Goal: Use online tool/utility: Use online tool/utility

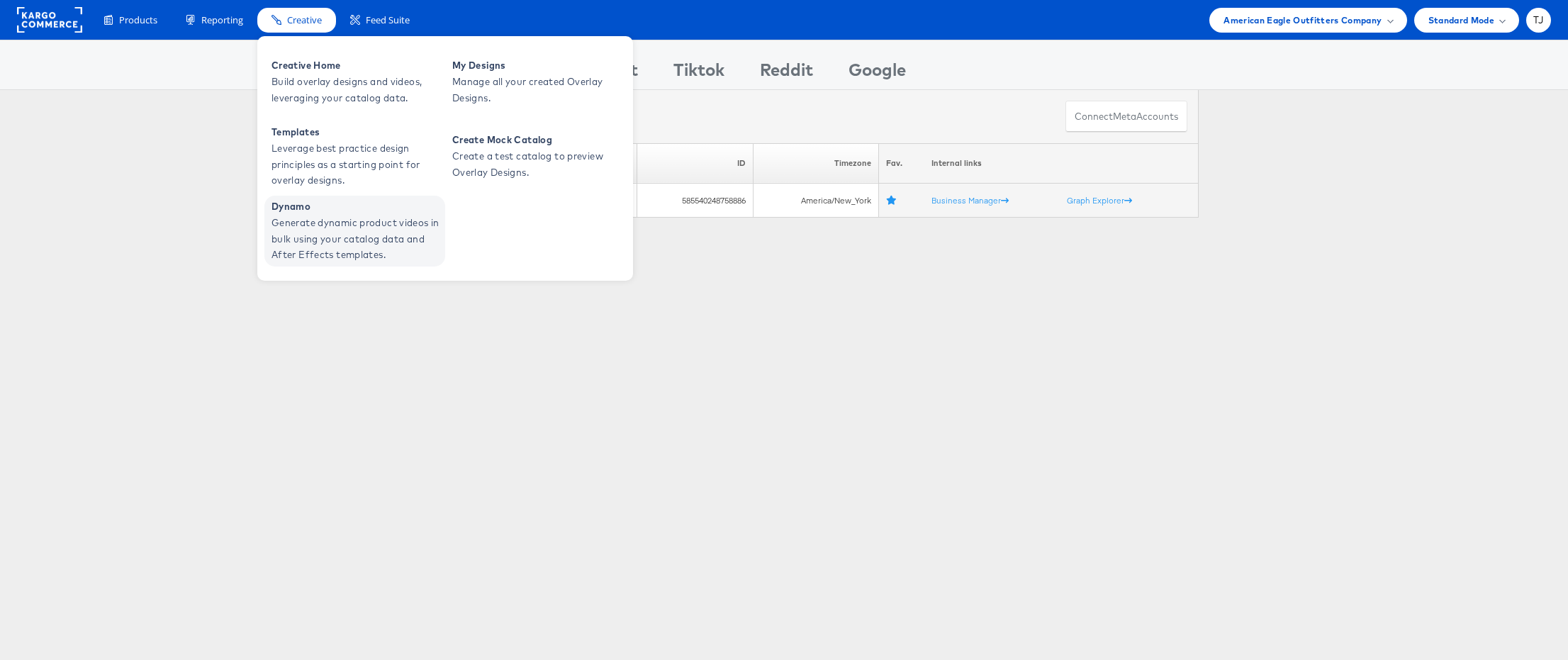
click at [312, 224] on span "Generate dynamic product videos in bulk using your catalog data and After Effec…" at bounding box center [356, 238] width 170 height 48
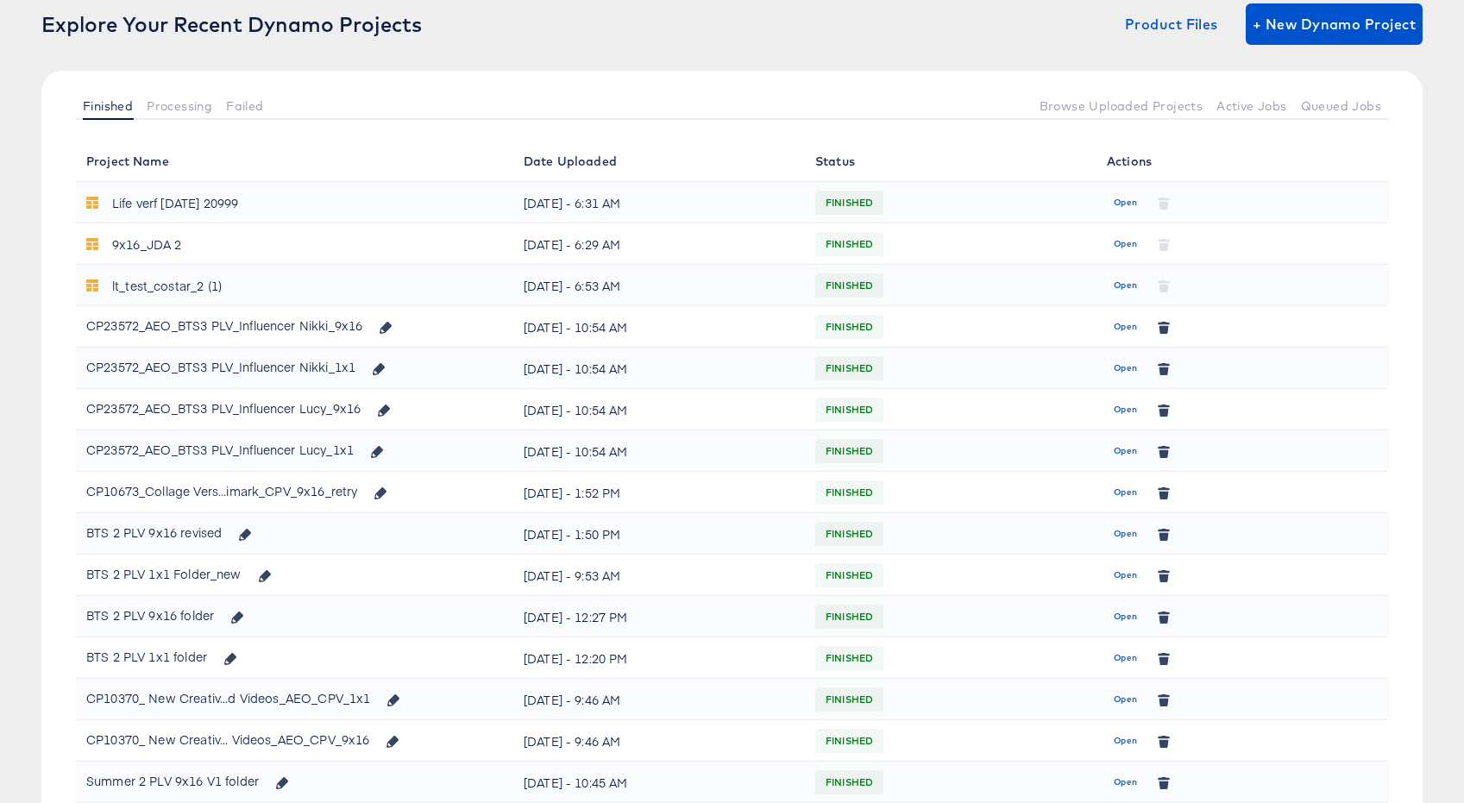
scroll to position [125, 0]
click at [1125, 533] on span "Open" at bounding box center [1125, 533] width 23 height 16
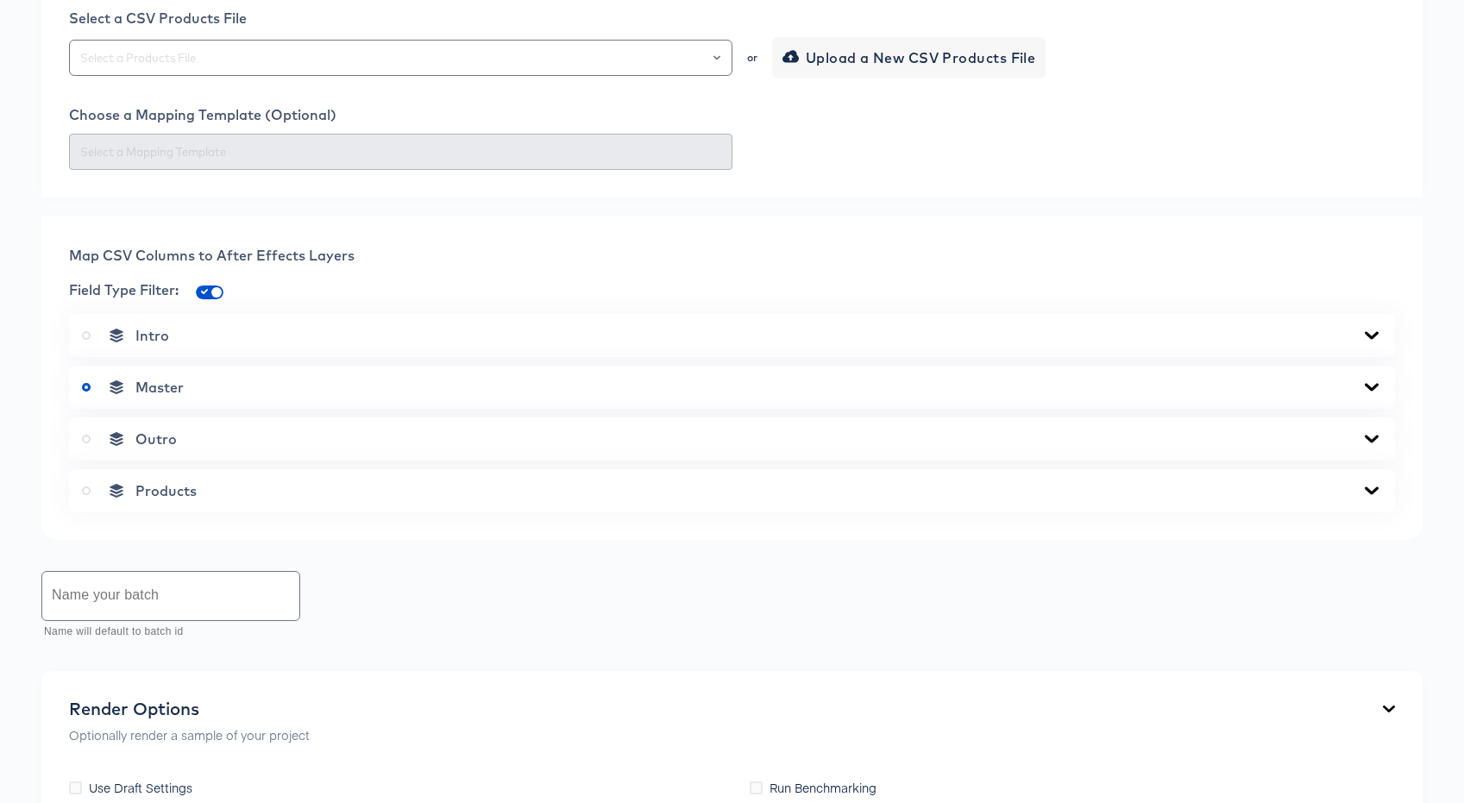
scroll to position [506, 0]
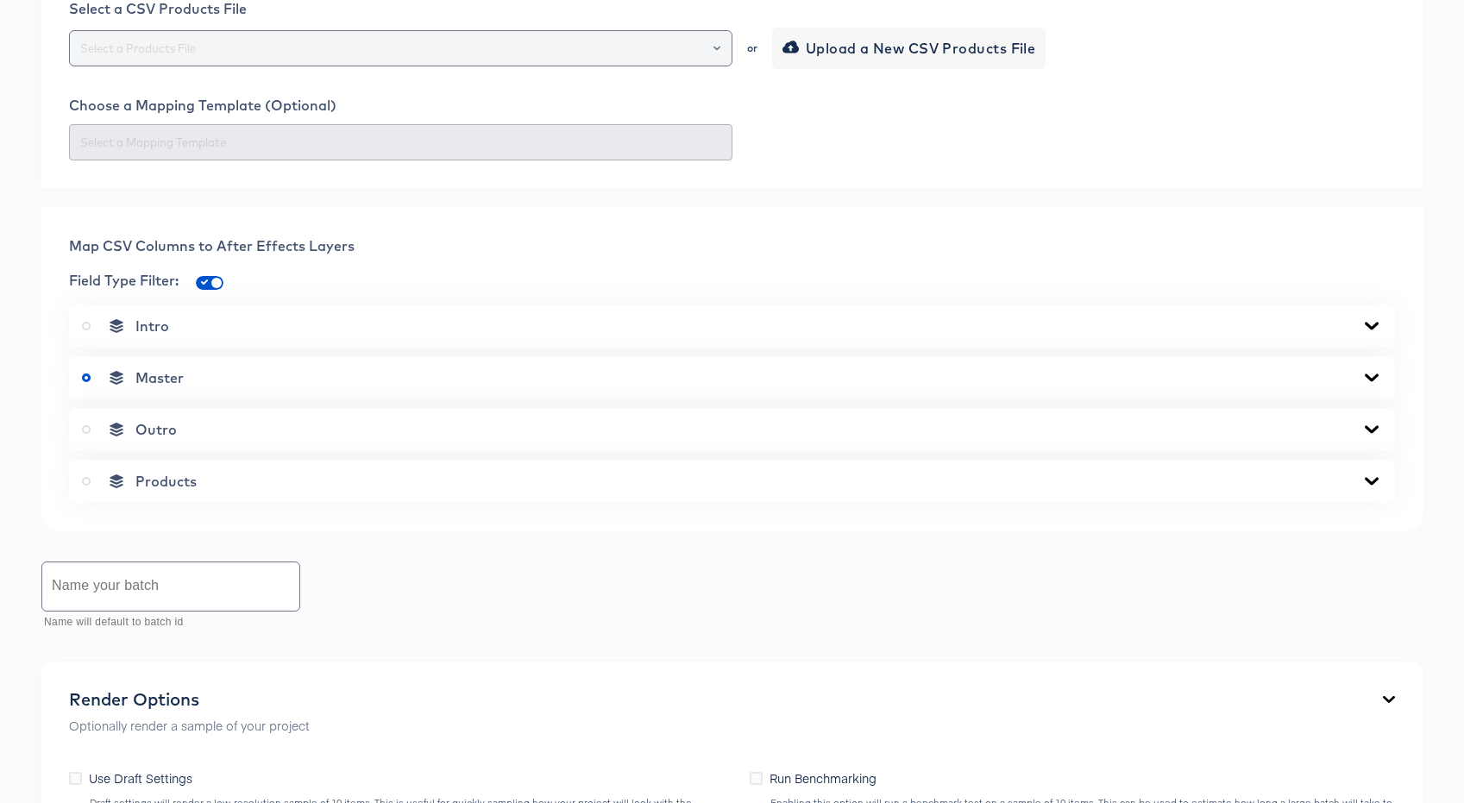
drag, startPoint x: 718, startPoint y: 385, endPoint x: 724, endPoint y: 376, distance: 10.5
click at [718, 52] on icon "Open" at bounding box center [716, 48] width 7 height 7
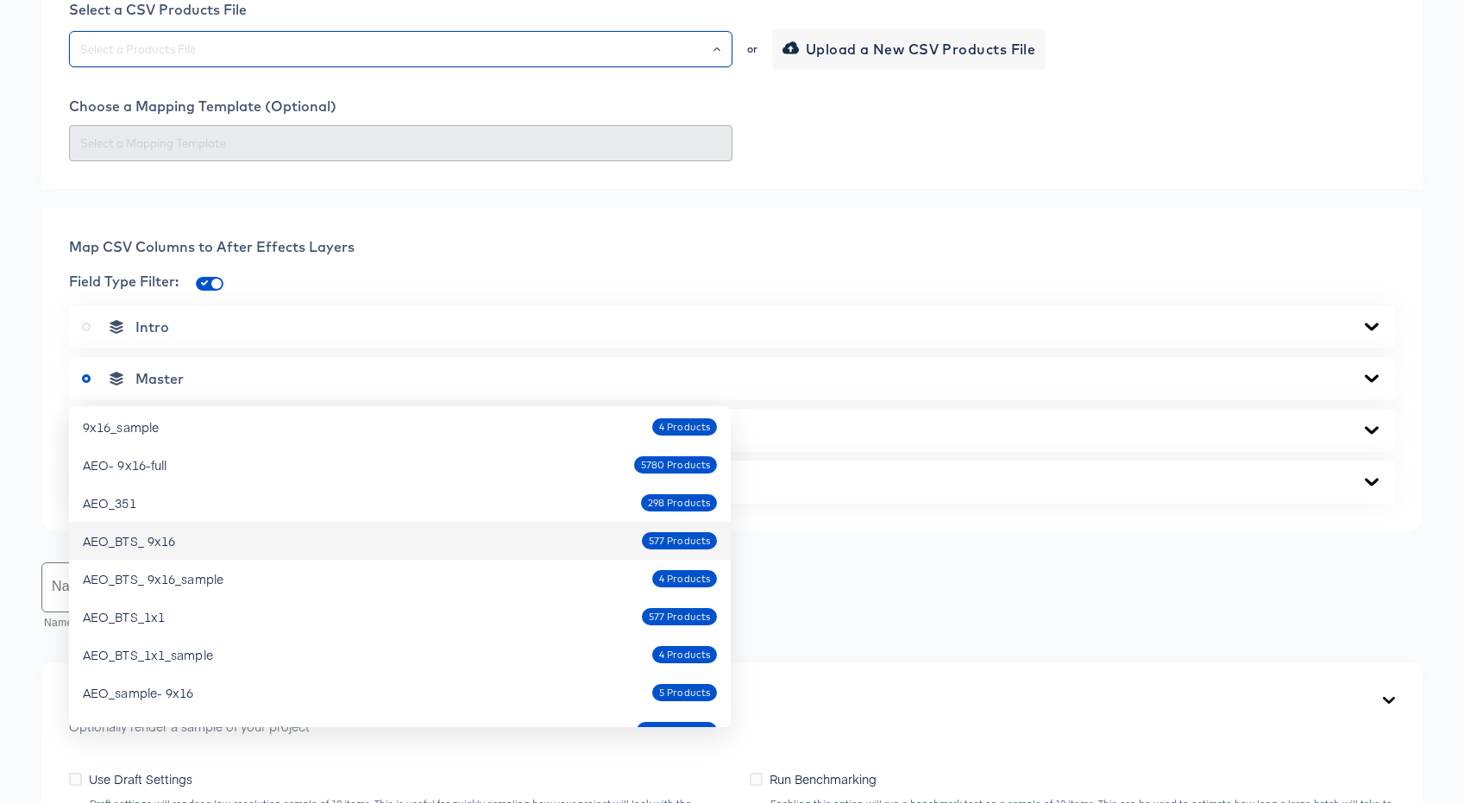
scroll to position [72, 0]
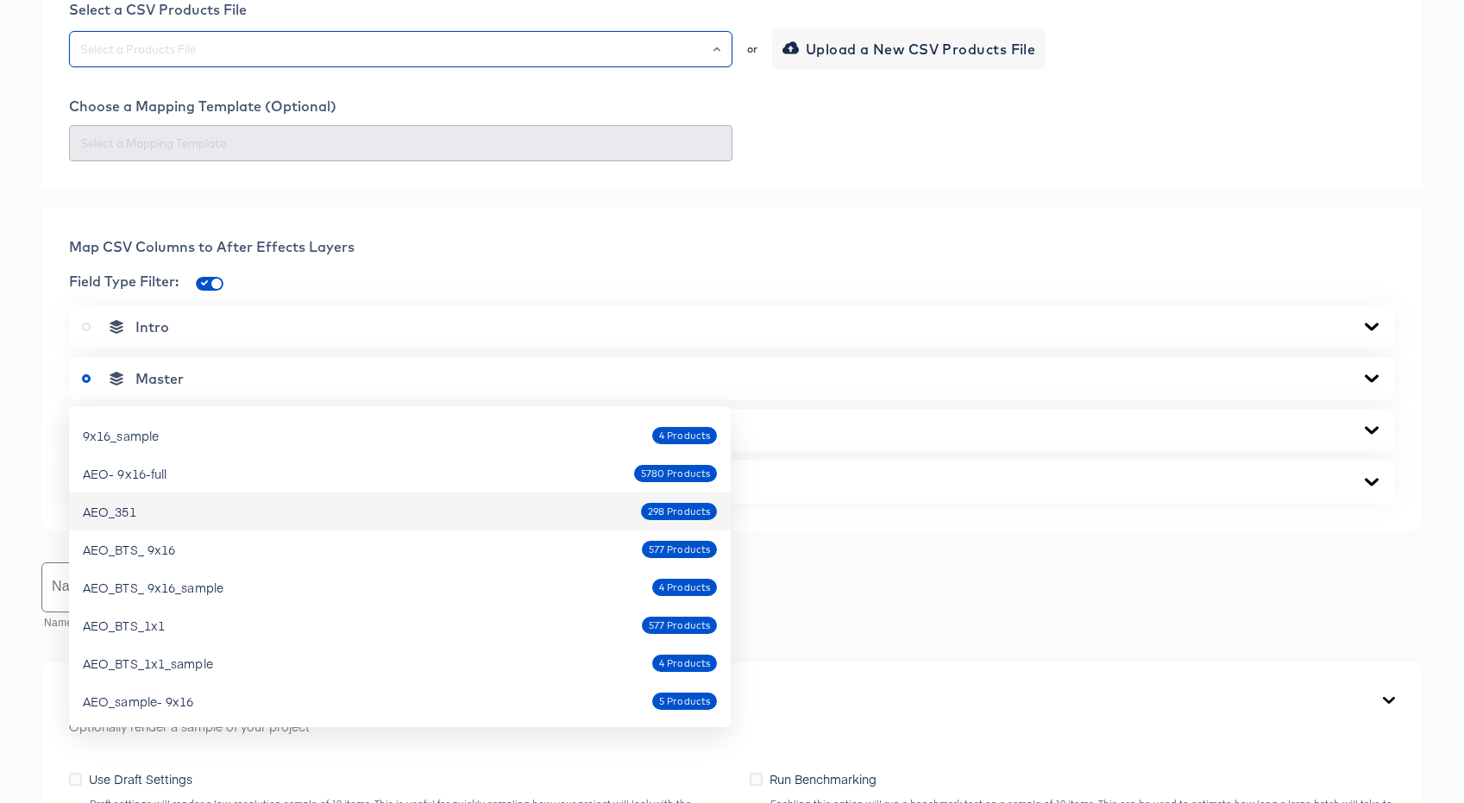
click at [145, 512] on div "AEO_351 298 Products" at bounding box center [400, 512] width 634 height 28
type input "AEO_351"
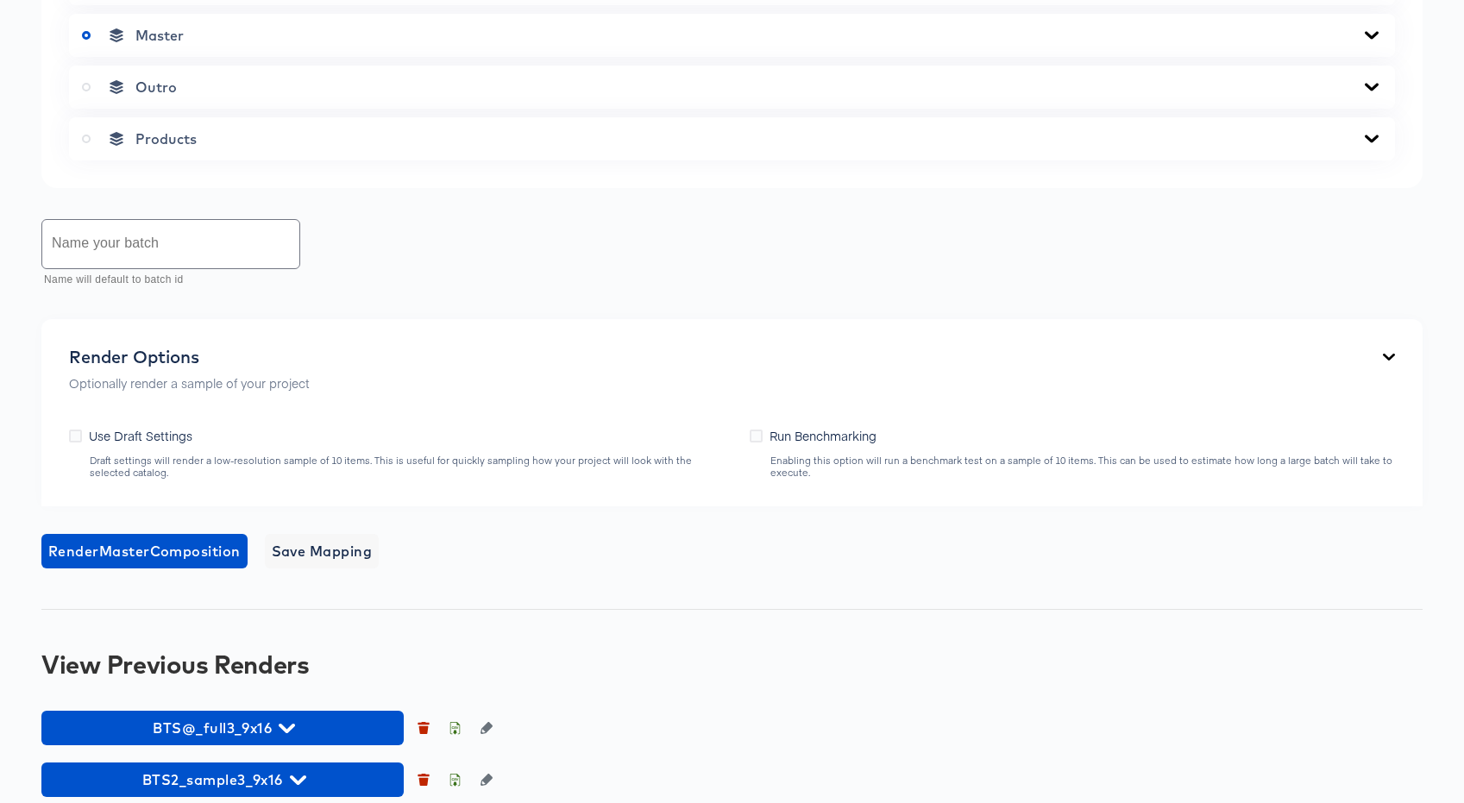
scroll to position [849, 0]
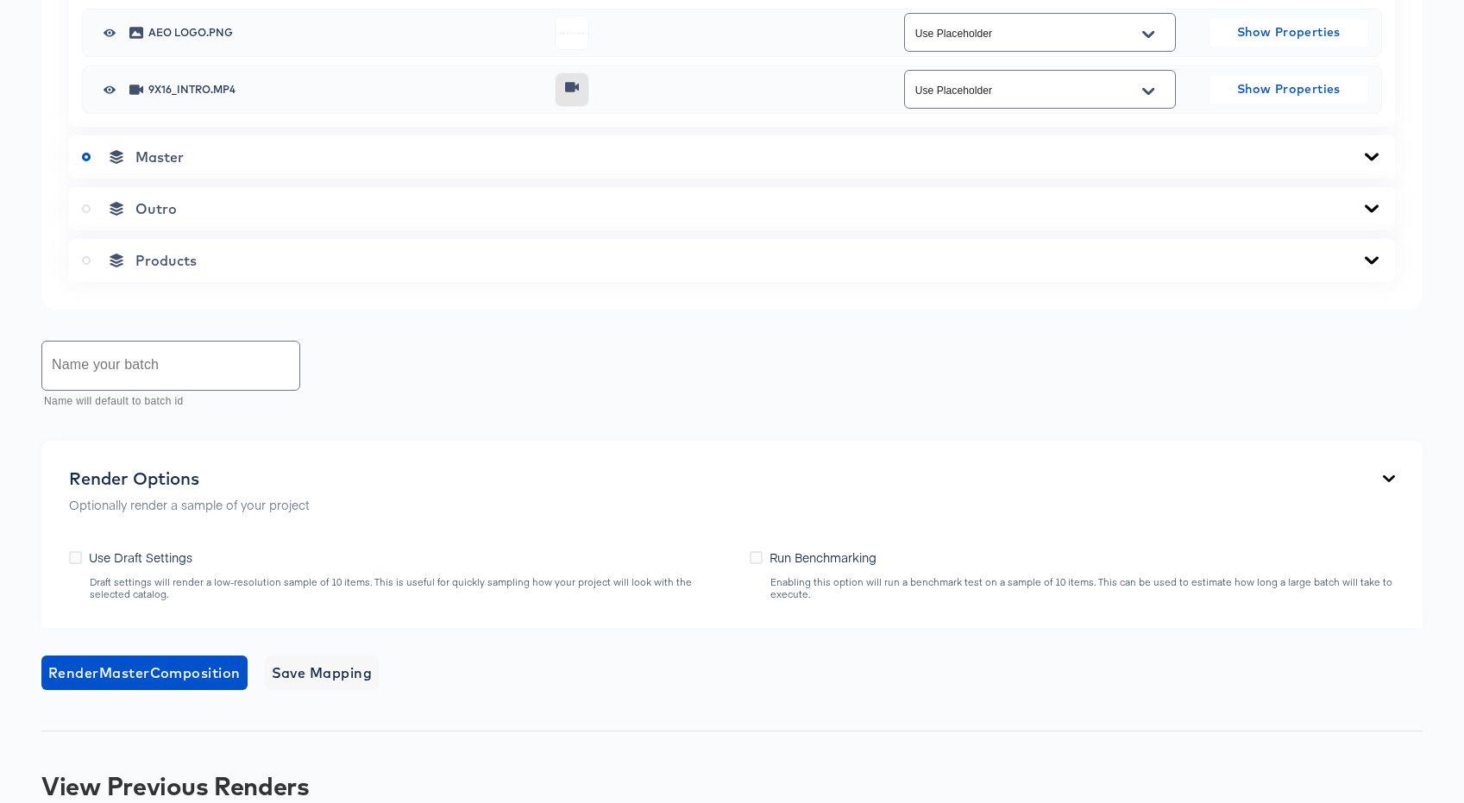
drag, startPoint x: 1368, startPoint y: 318, endPoint x: 1397, endPoint y: 375, distance: 63.7
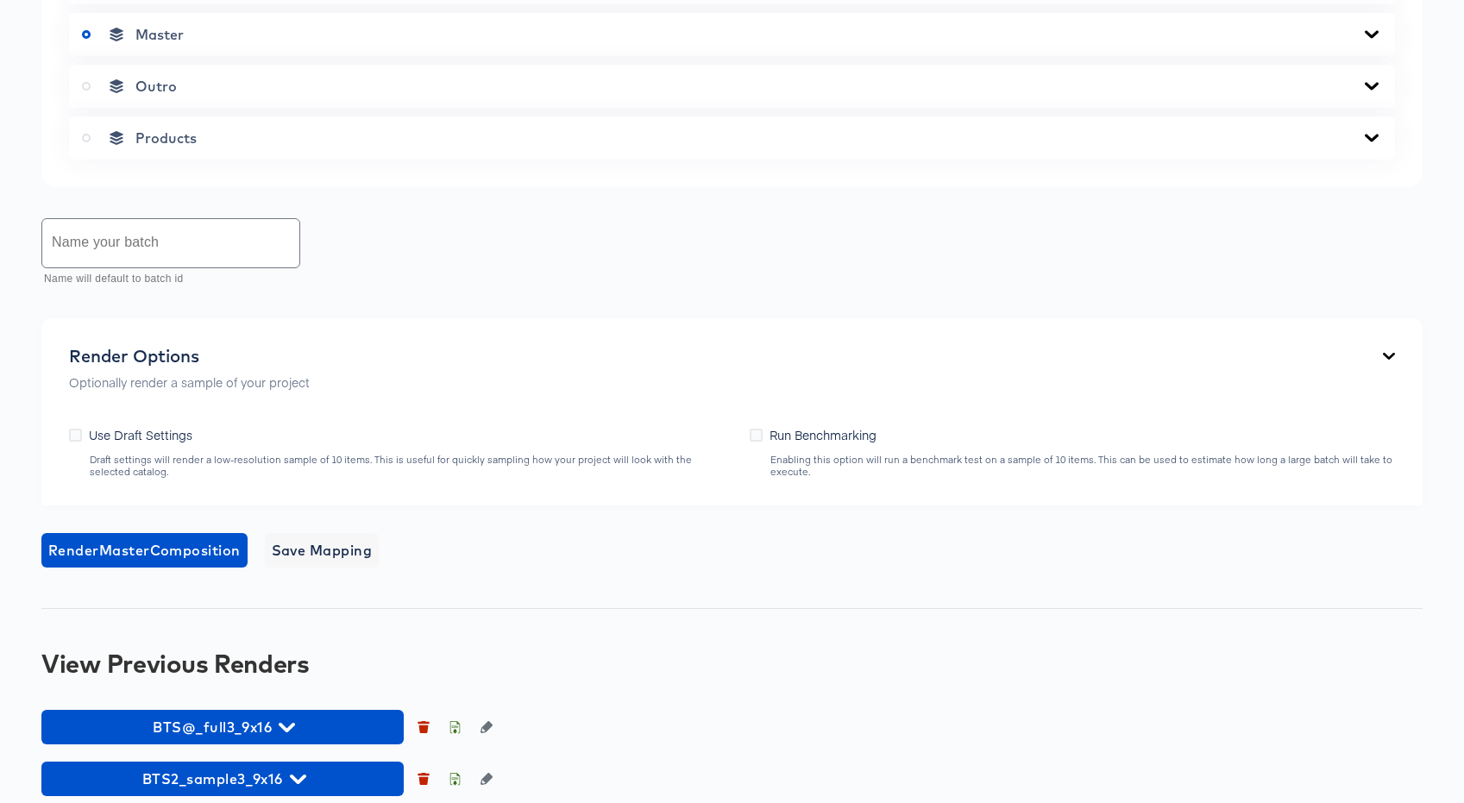
click at [1375, 38] on icon at bounding box center [1372, 34] width 14 height 8
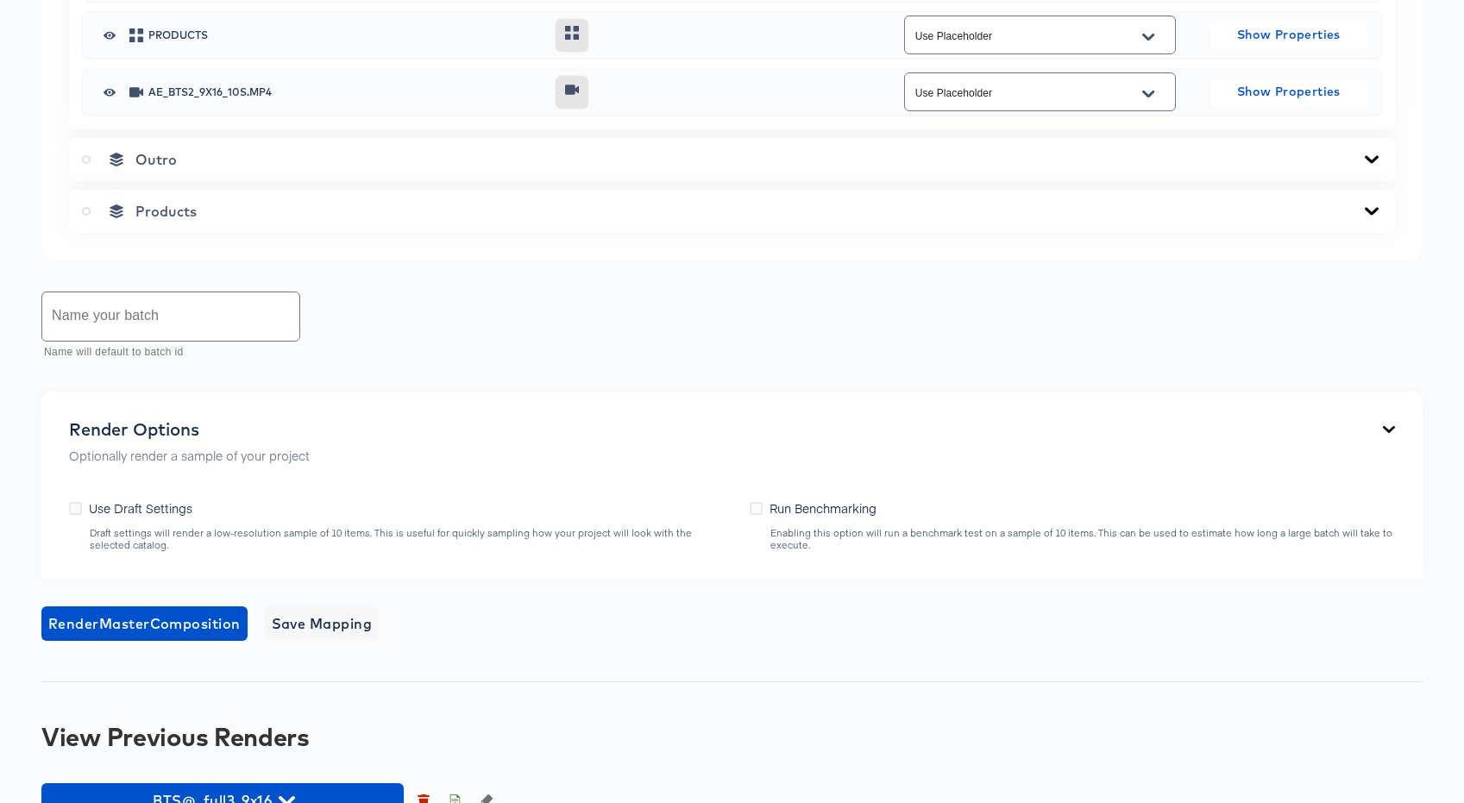
scroll to position [1077, 0]
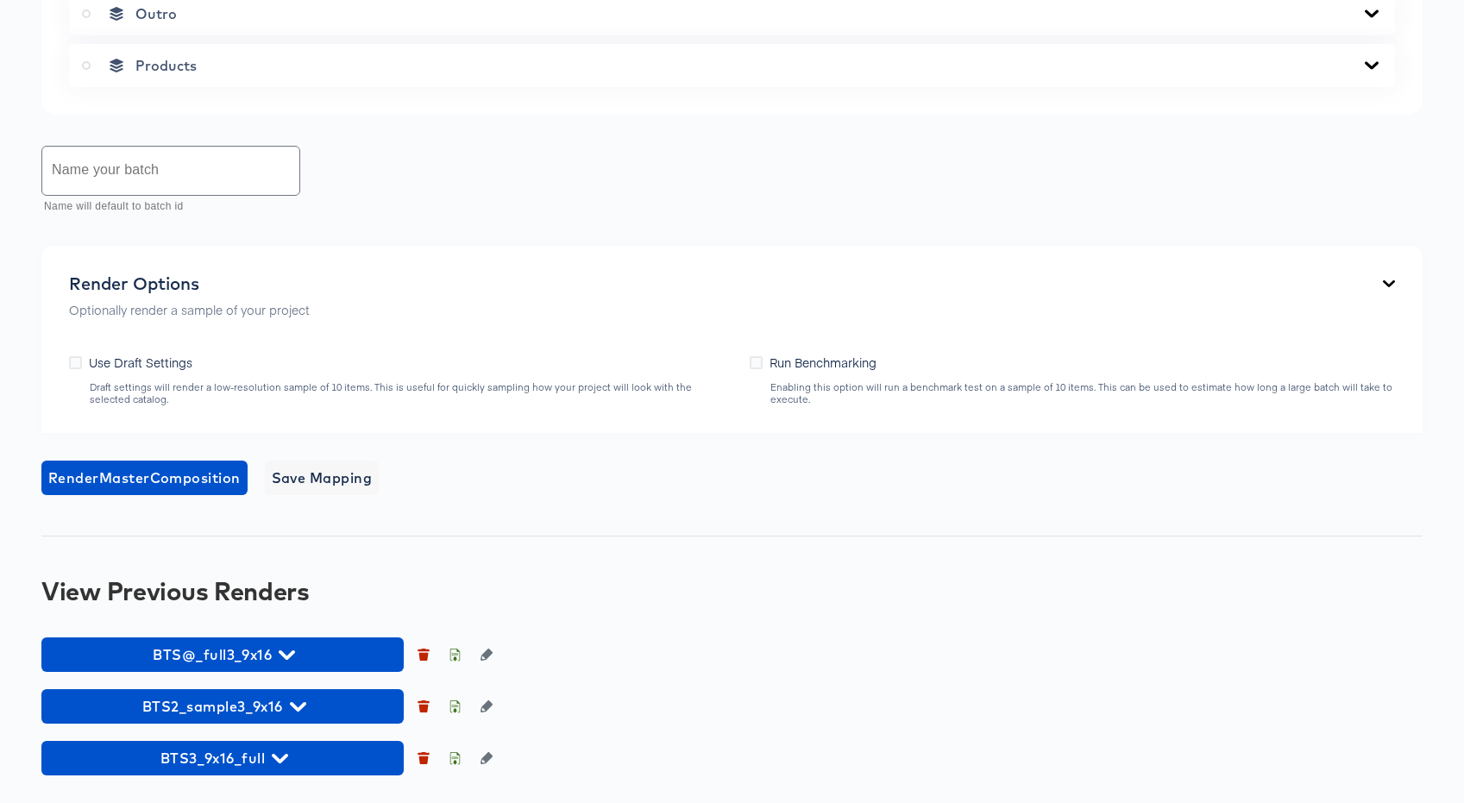
click at [1374, 69] on icon at bounding box center [1372, 65] width 14 height 8
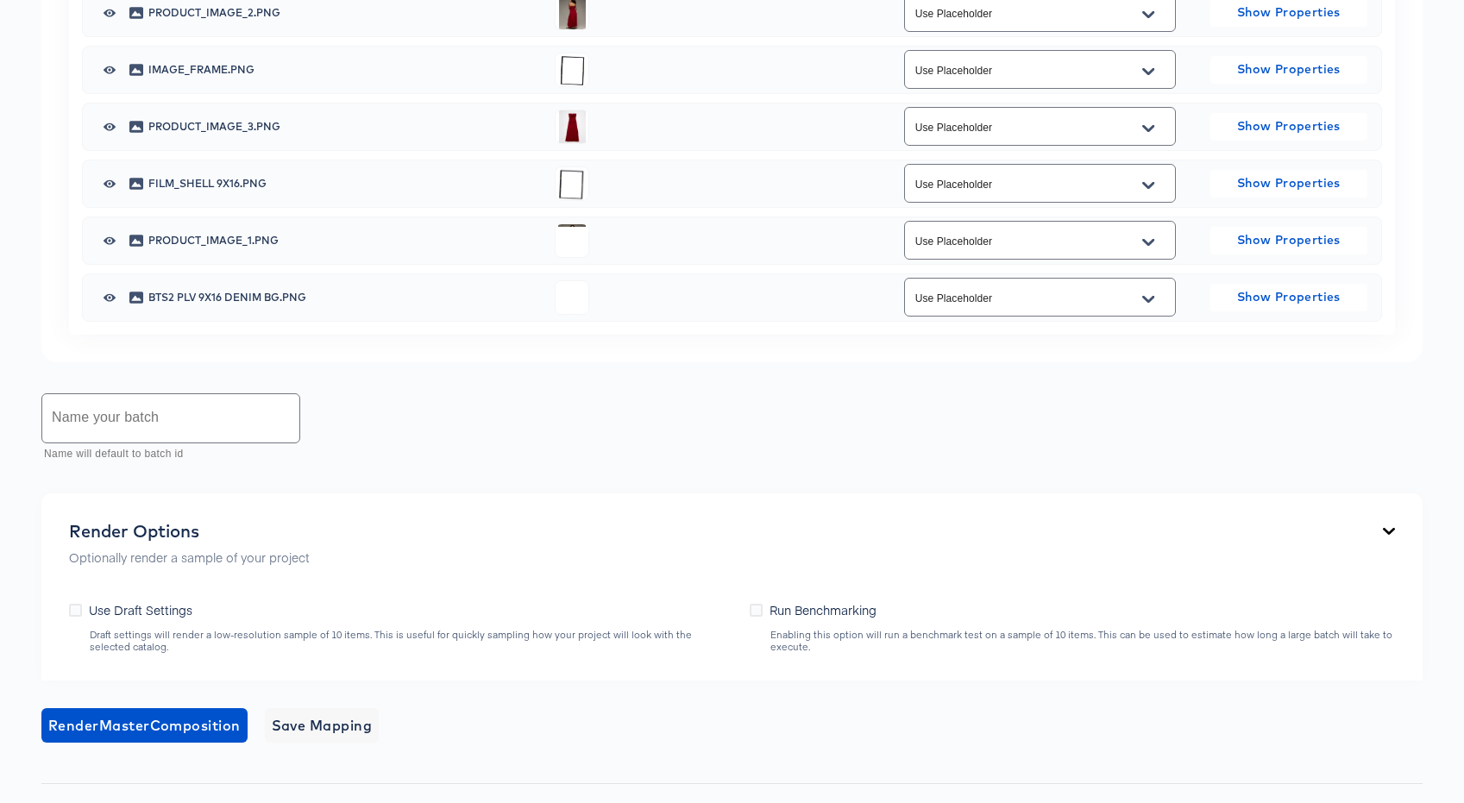
scroll to position [1193, 0]
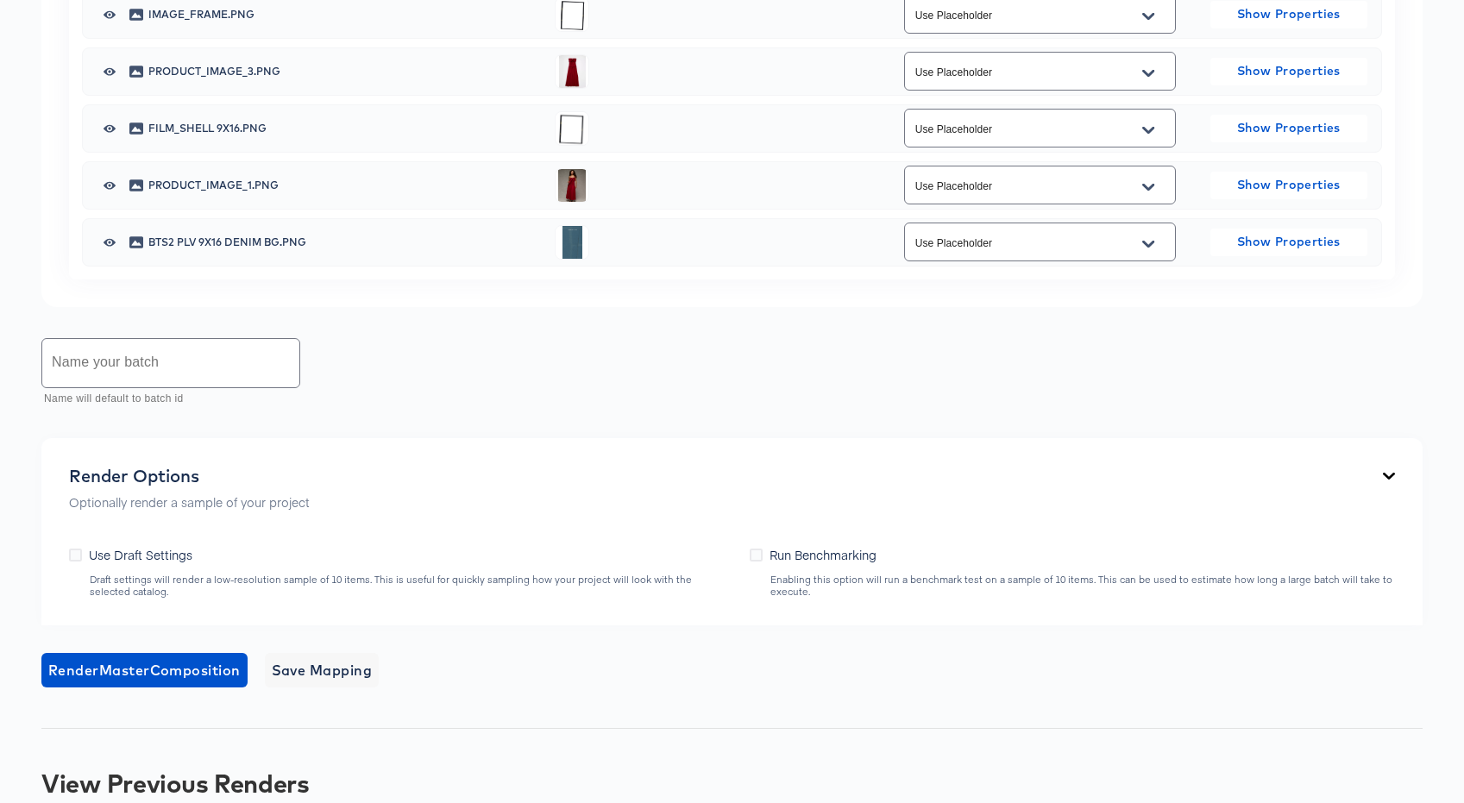
click at [1066, 392] on li "additional_image_12" at bounding box center [1039, 392] width 270 height 28
type input "additional_image_12"
drag, startPoint x: 1150, startPoint y: 406, endPoint x: 1149, endPoint y: 424, distance: 17.3
click at [1149, 80] on icon "Open" at bounding box center [1148, 73] width 12 height 14
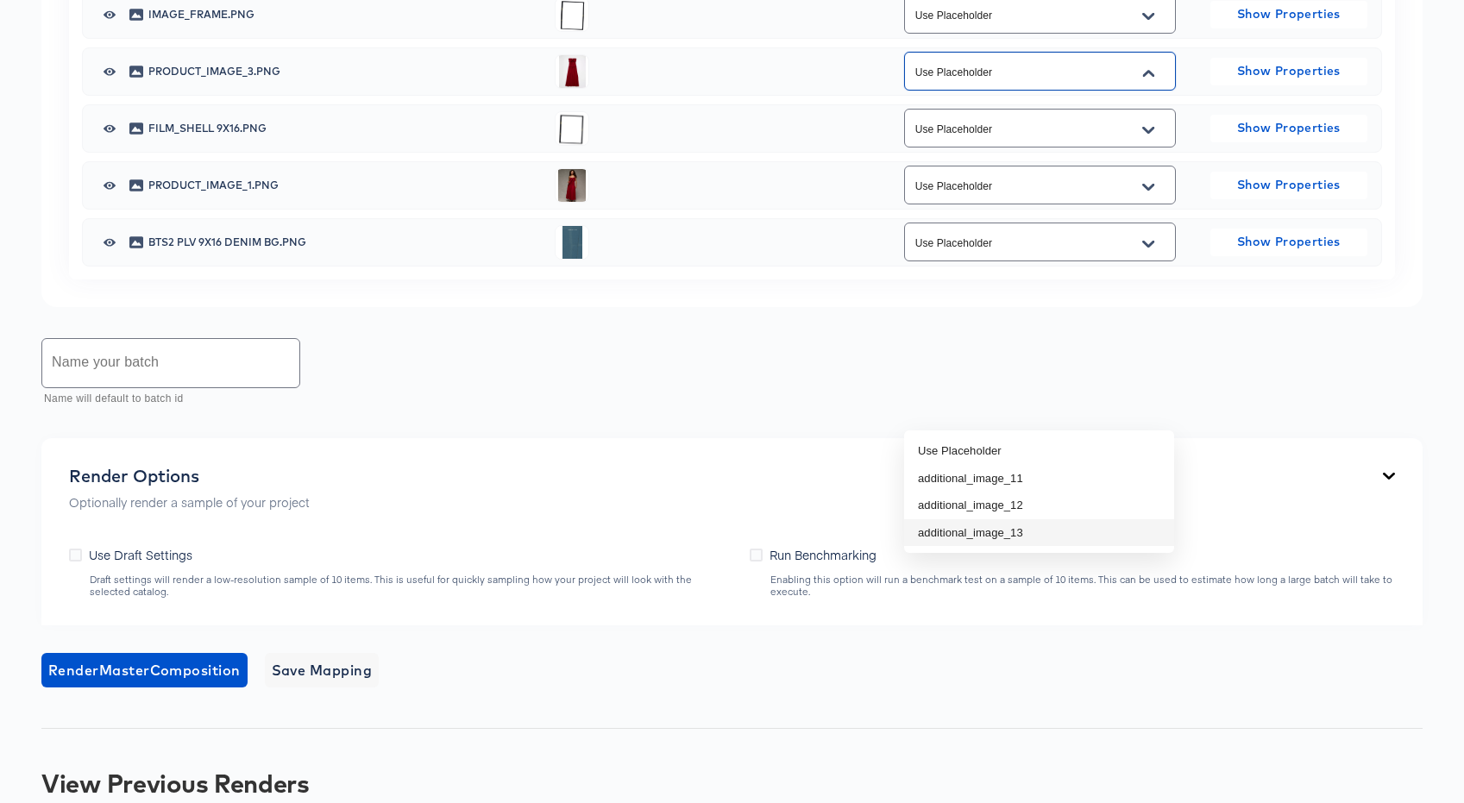
drag, startPoint x: 1119, startPoint y: 531, endPoint x: 1118, endPoint y: 515, distance: 15.6
click at [1119, 531] on li "additional_image_13" at bounding box center [1039, 533] width 270 height 28
type input "additional_image_13"
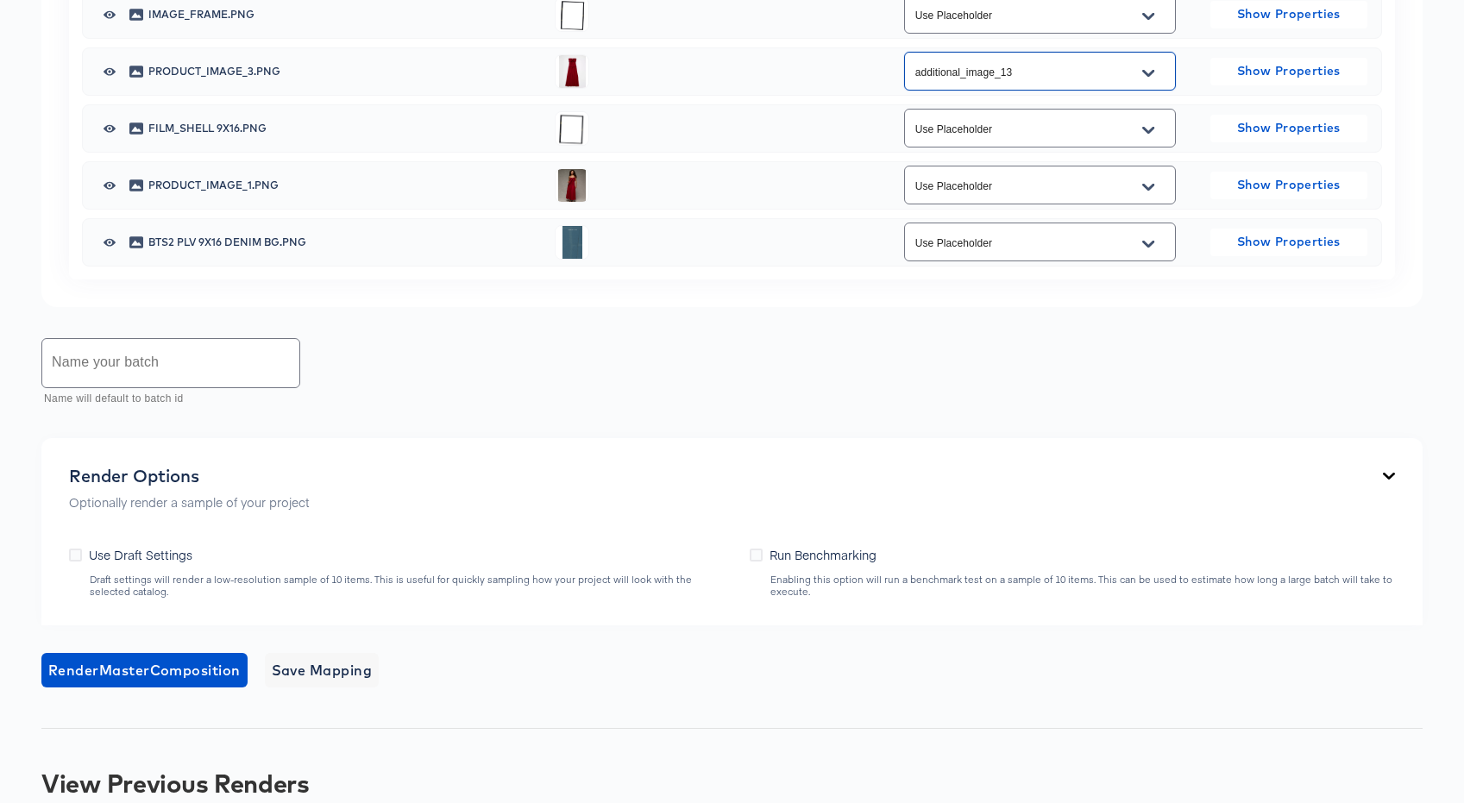
click at [1147, 194] on icon "Open" at bounding box center [1148, 187] width 12 height 14
click at [1104, 589] on li "additional_image_11" at bounding box center [1039, 593] width 270 height 28
type input "additional_image_11"
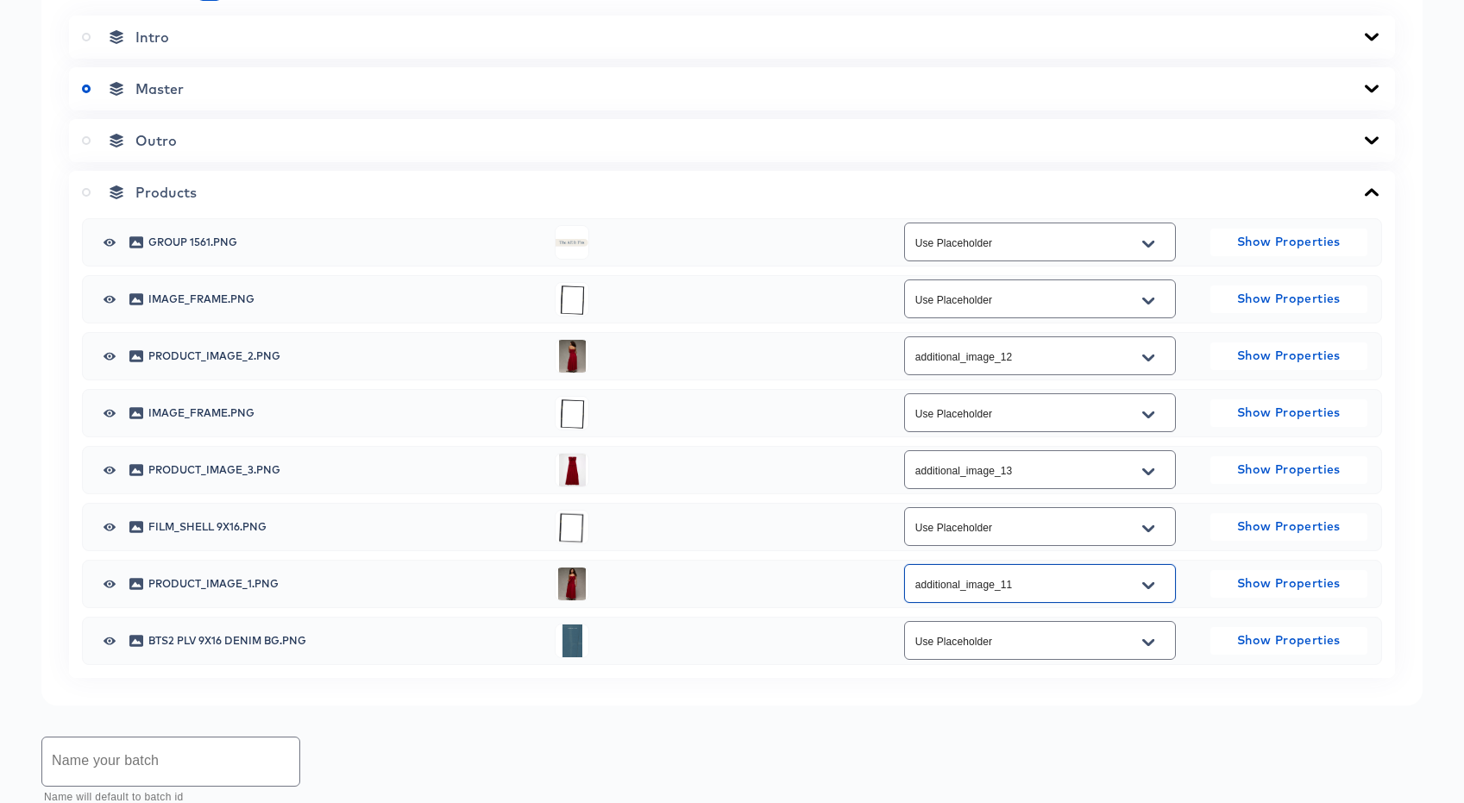
scroll to position [787, 0]
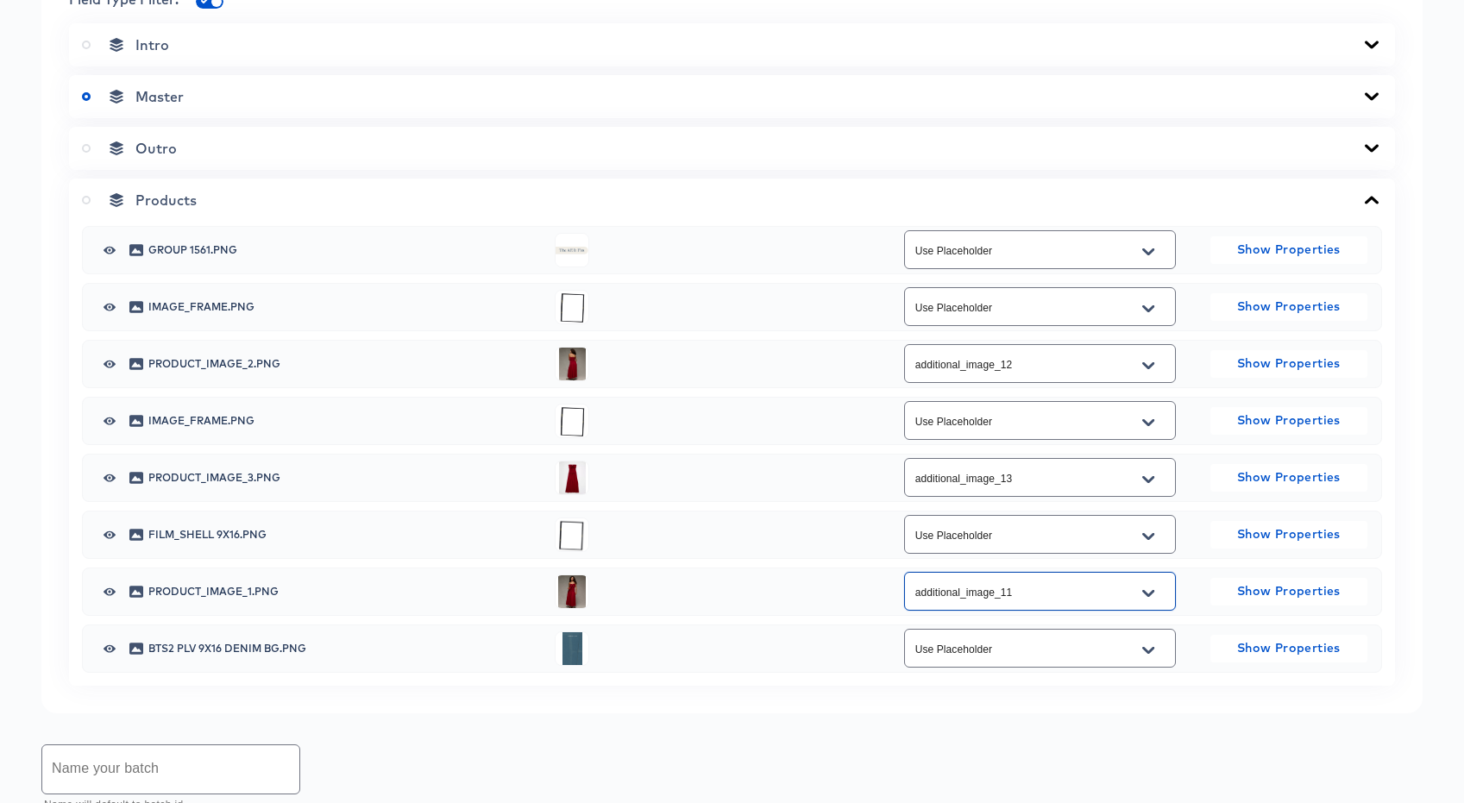
type input "template1"
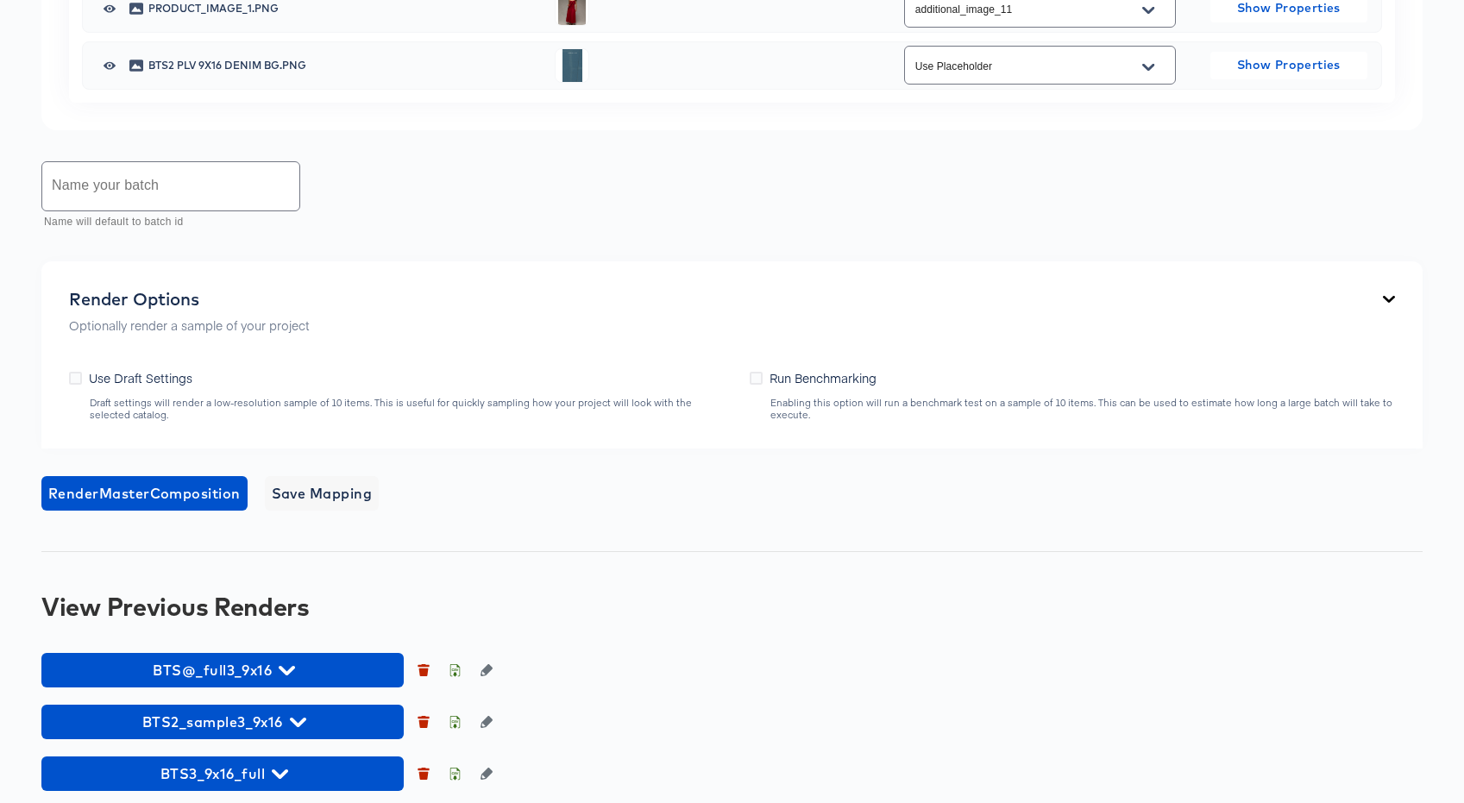
scroll to position [1375, 0]
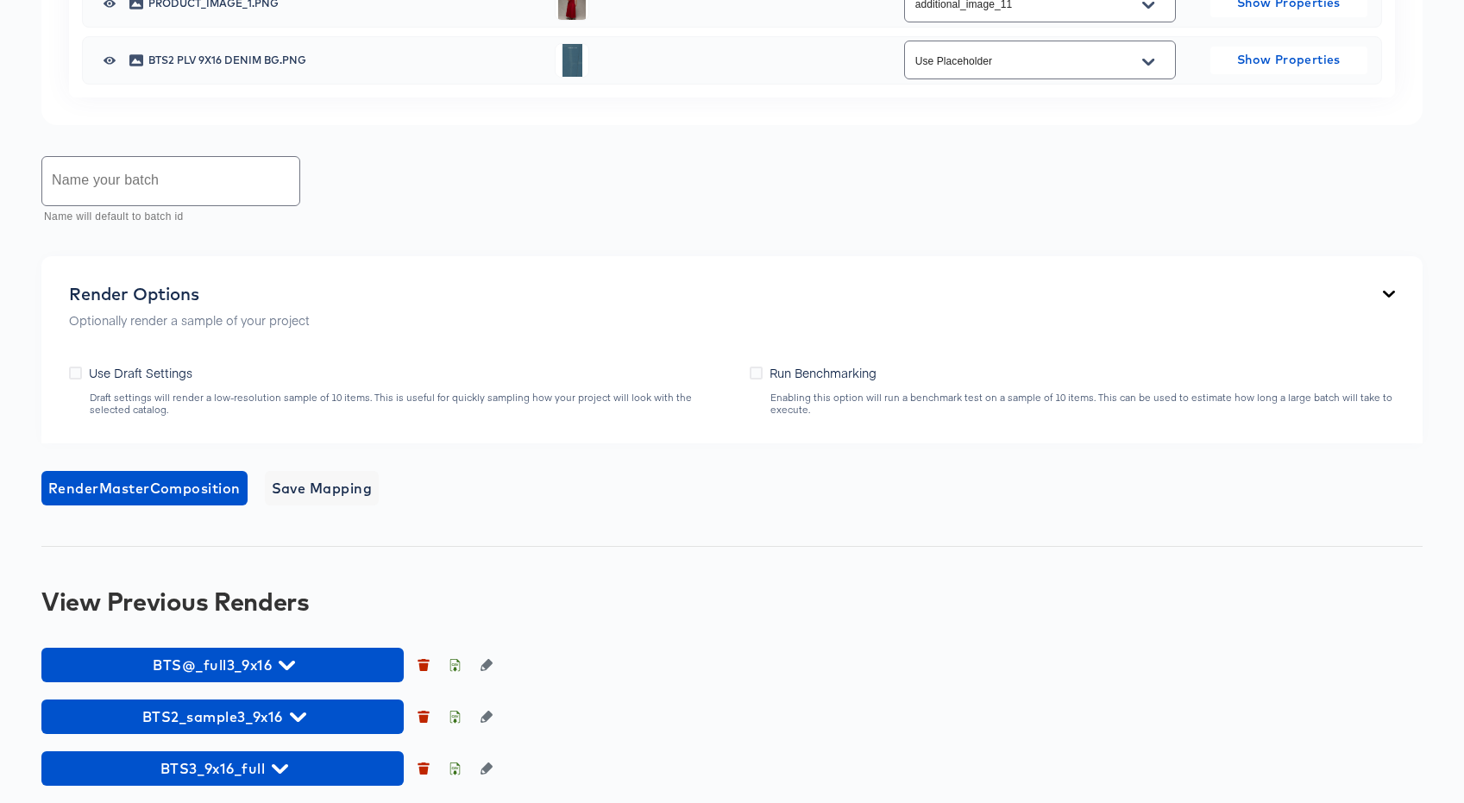
type input "template1"
click at [144, 205] on input "text" at bounding box center [170, 181] width 257 height 48
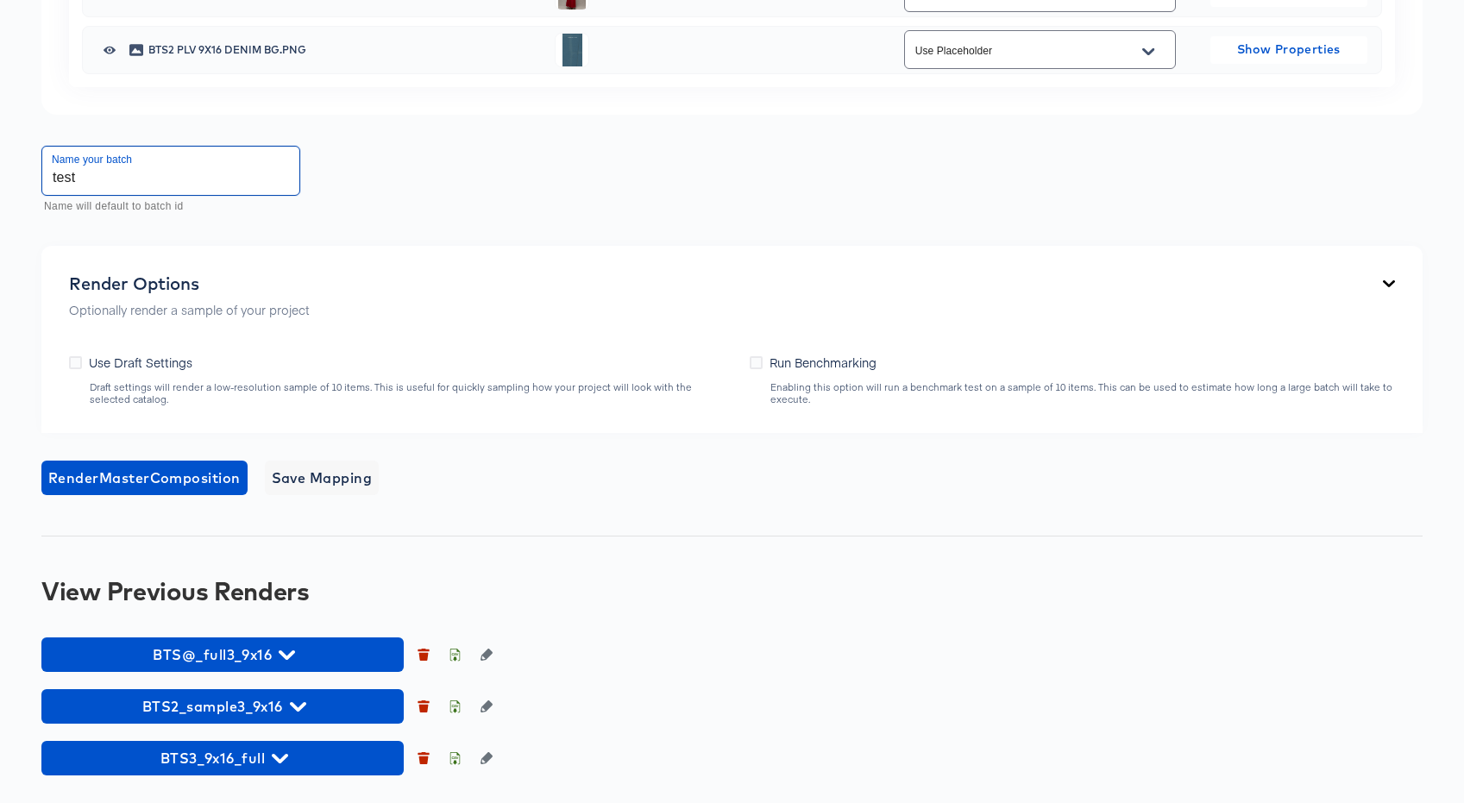
scroll to position [1589, 0]
type input "test"
click at [73, 369] on icon at bounding box center [75, 362] width 13 height 13
click at [0, 0] on input "Use Draft Settings" at bounding box center [0, 0] width 0 height 0
click at [343, 490] on span "Save Mapping" at bounding box center [322, 478] width 101 height 24
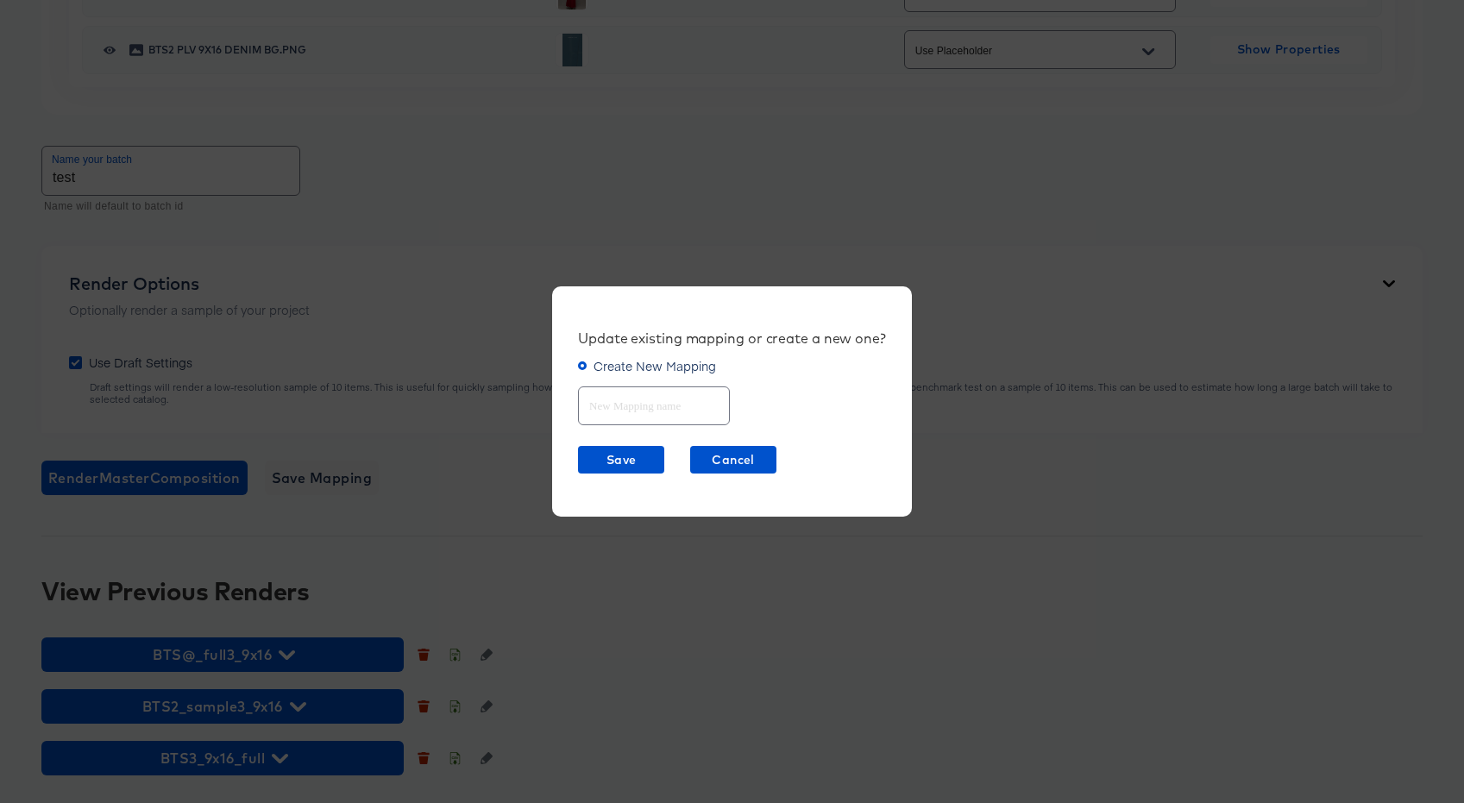
click at [617, 404] on input "text" at bounding box center [654, 398] width 150 height 37
type input "test"
click at [623, 455] on span "Save" at bounding box center [621, 460] width 72 height 22
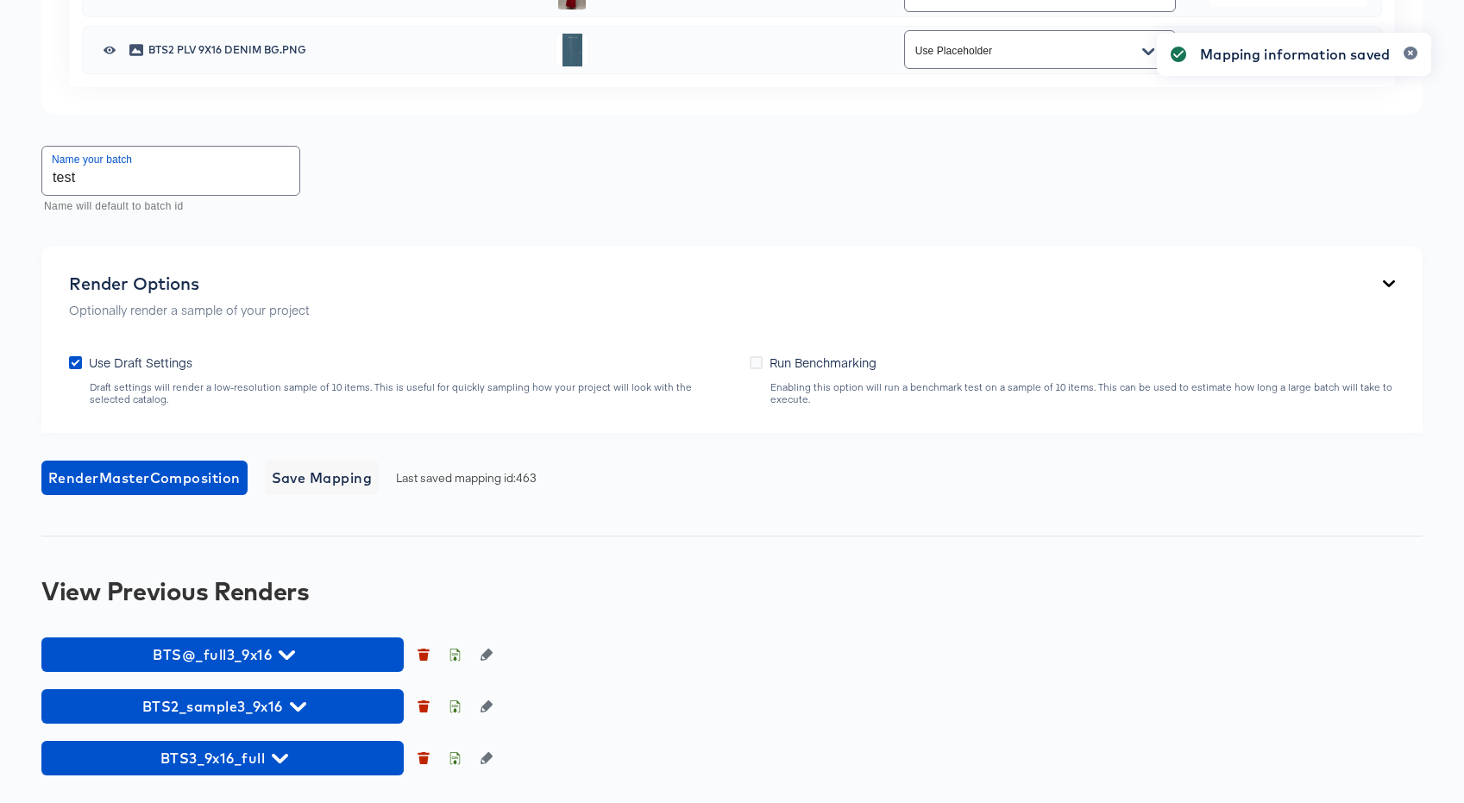
scroll to position [1722, 0]
click at [186, 481] on span "Render Master Composition" at bounding box center [144, 478] width 192 height 24
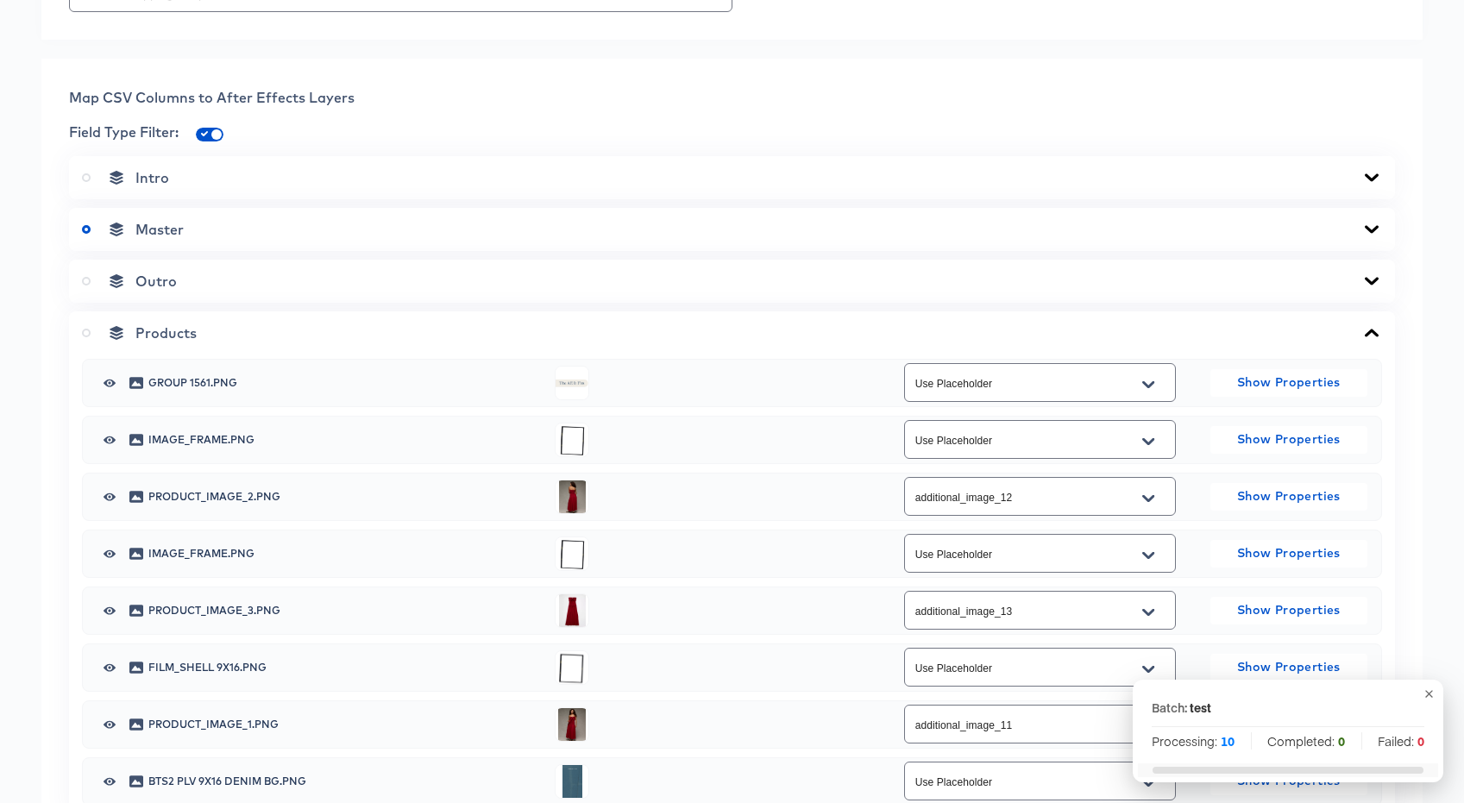
scroll to position [686, 0]
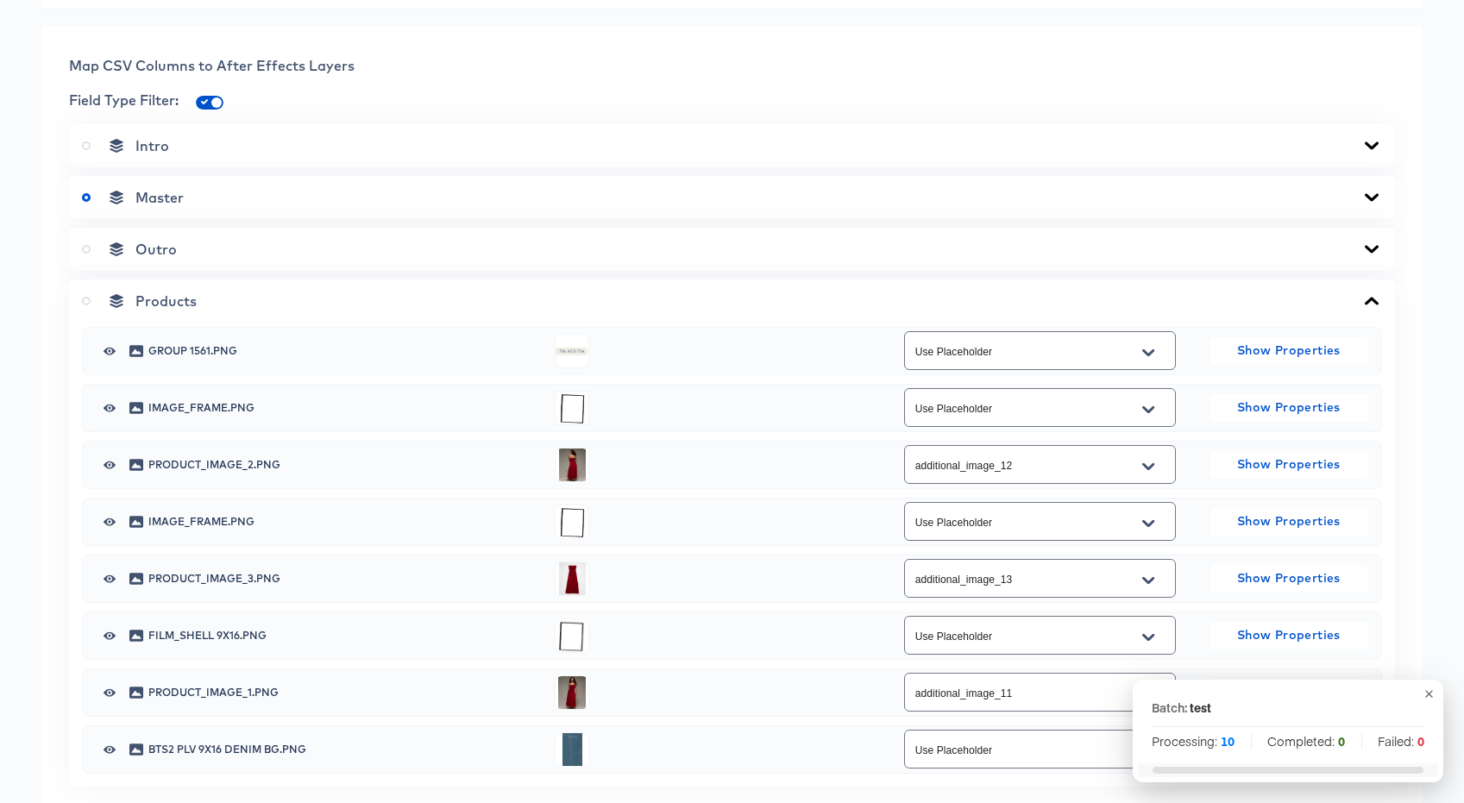
drag, startPoint x: 826, startPoint y: 278, endPoint x: 745, endPoint y: 257, distance: 82.9
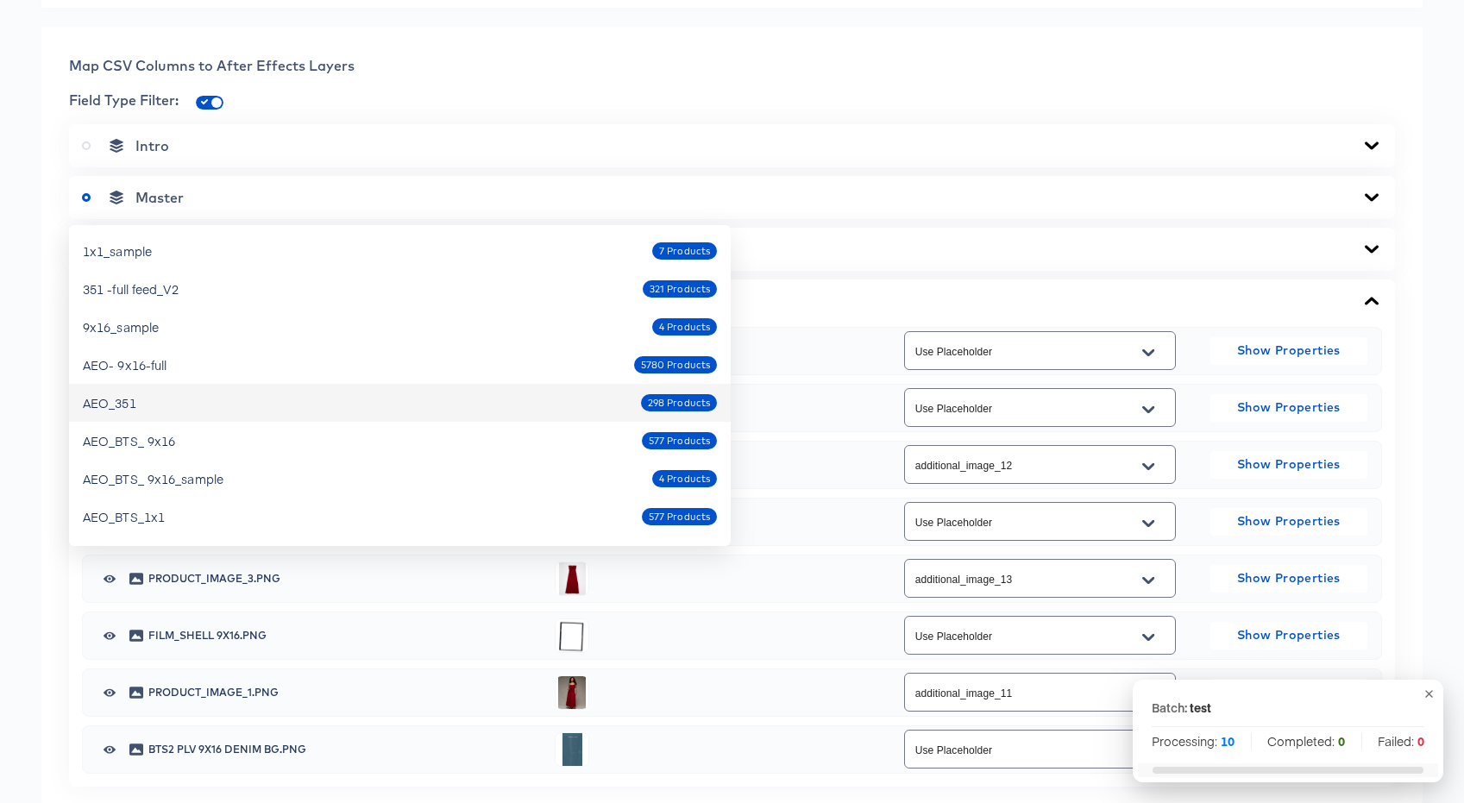
click at [206, 402] on div "AEO_351 298 Products" at bounding box center [400, 403] width 634 height 28
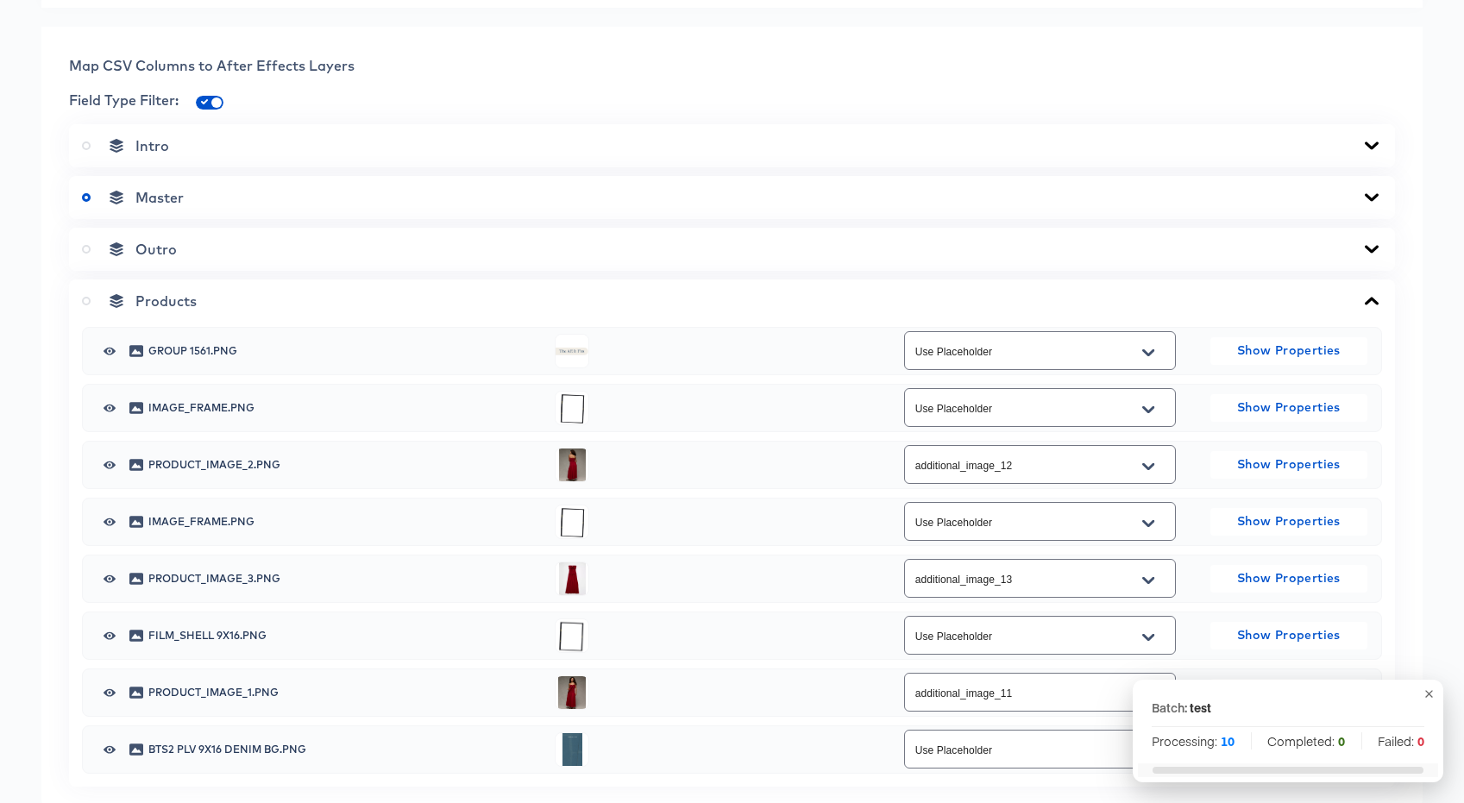
click at [269, 339] on li "463-test" at bounding box center [400, 340] width 662 height 28
type input "463-test"
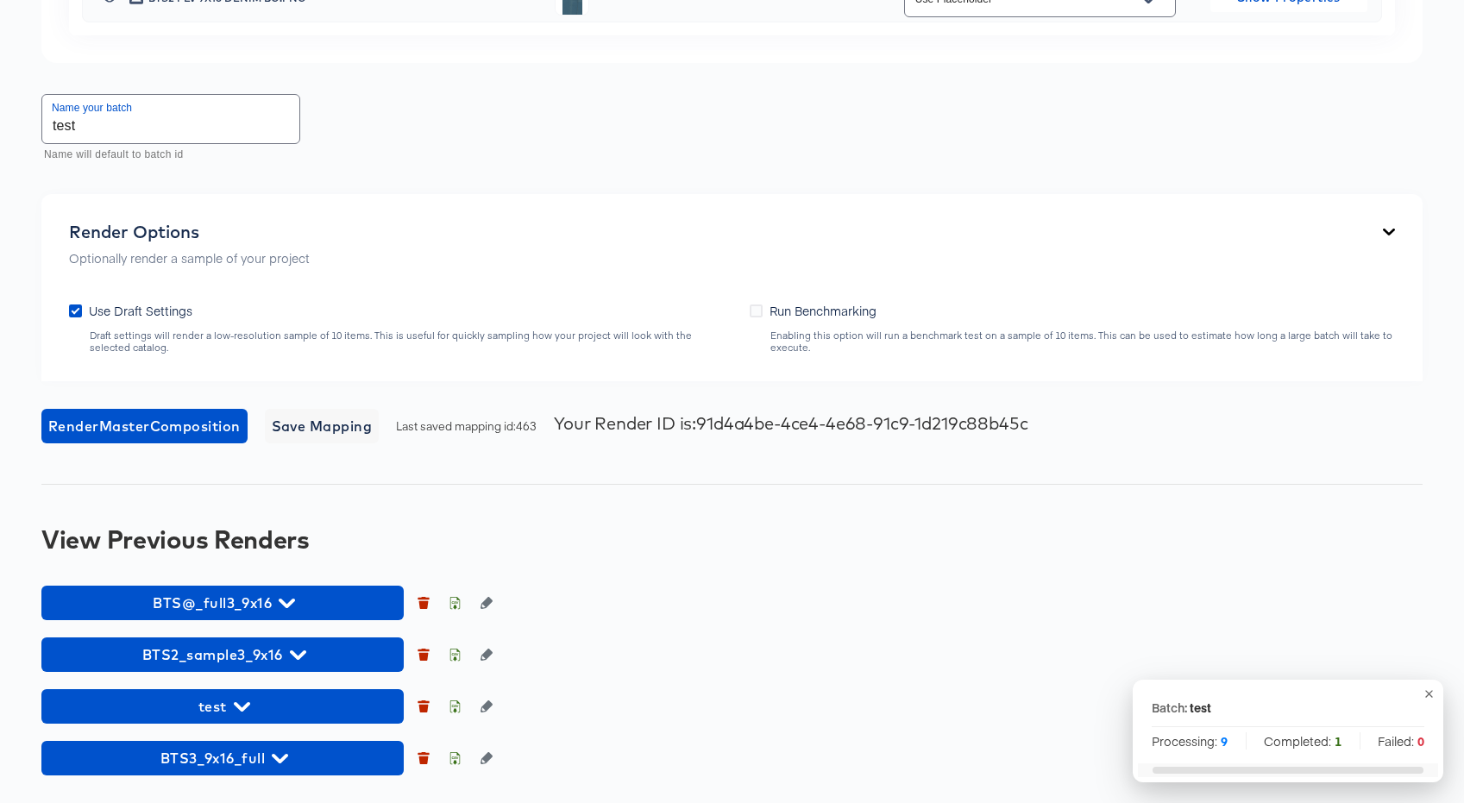
scroll to position [1735, 0]
drag, startPoint x: 1430, startPoint y: 693, endPoint x: 1368, endPoint y: 697, distance: 62.3
click at [1430, 693] on icon "button" at bounding box center [1429, 694] width 13 height 13
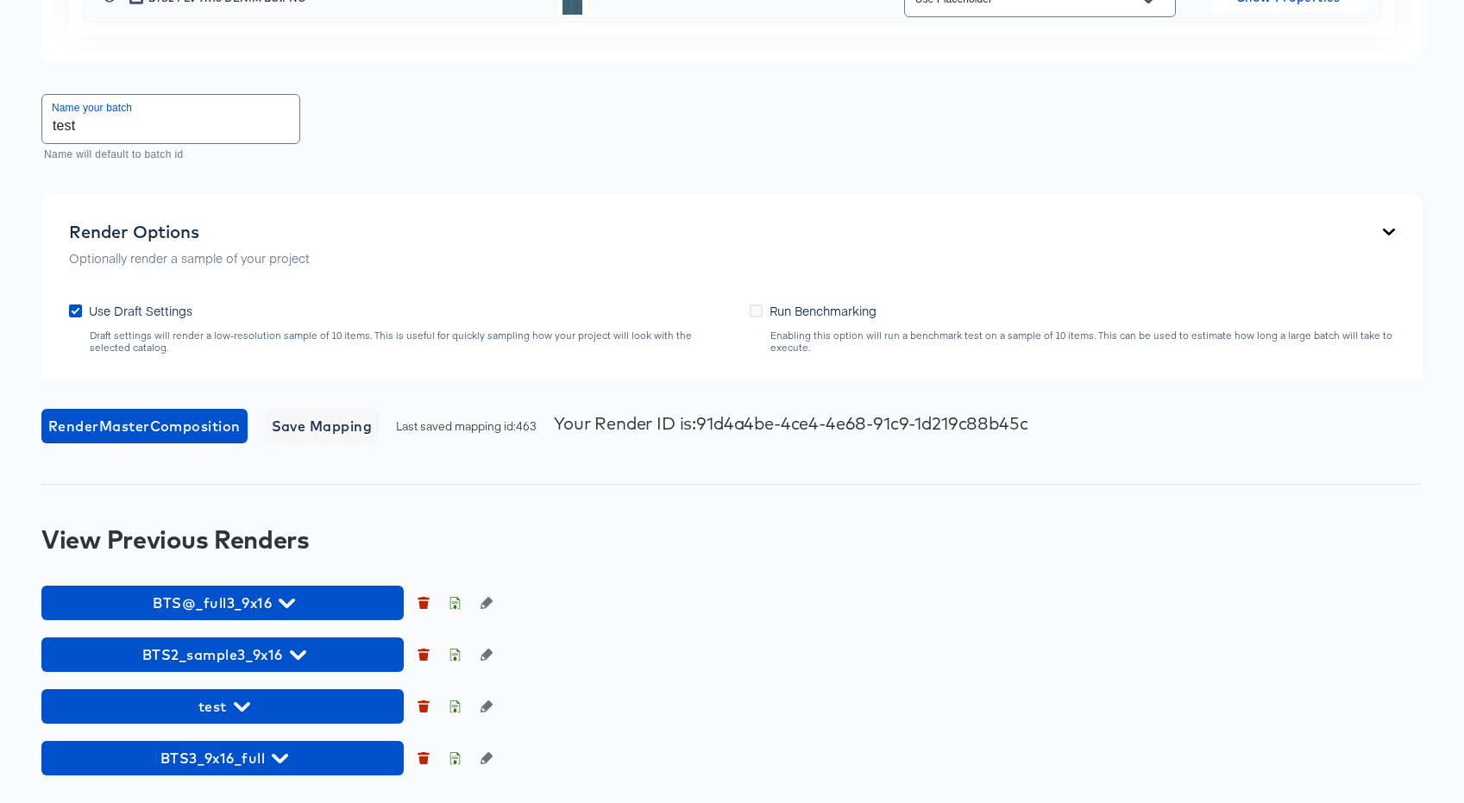
scroll to position [1774, 0]
